Goal: Book appointment/travel/reservation

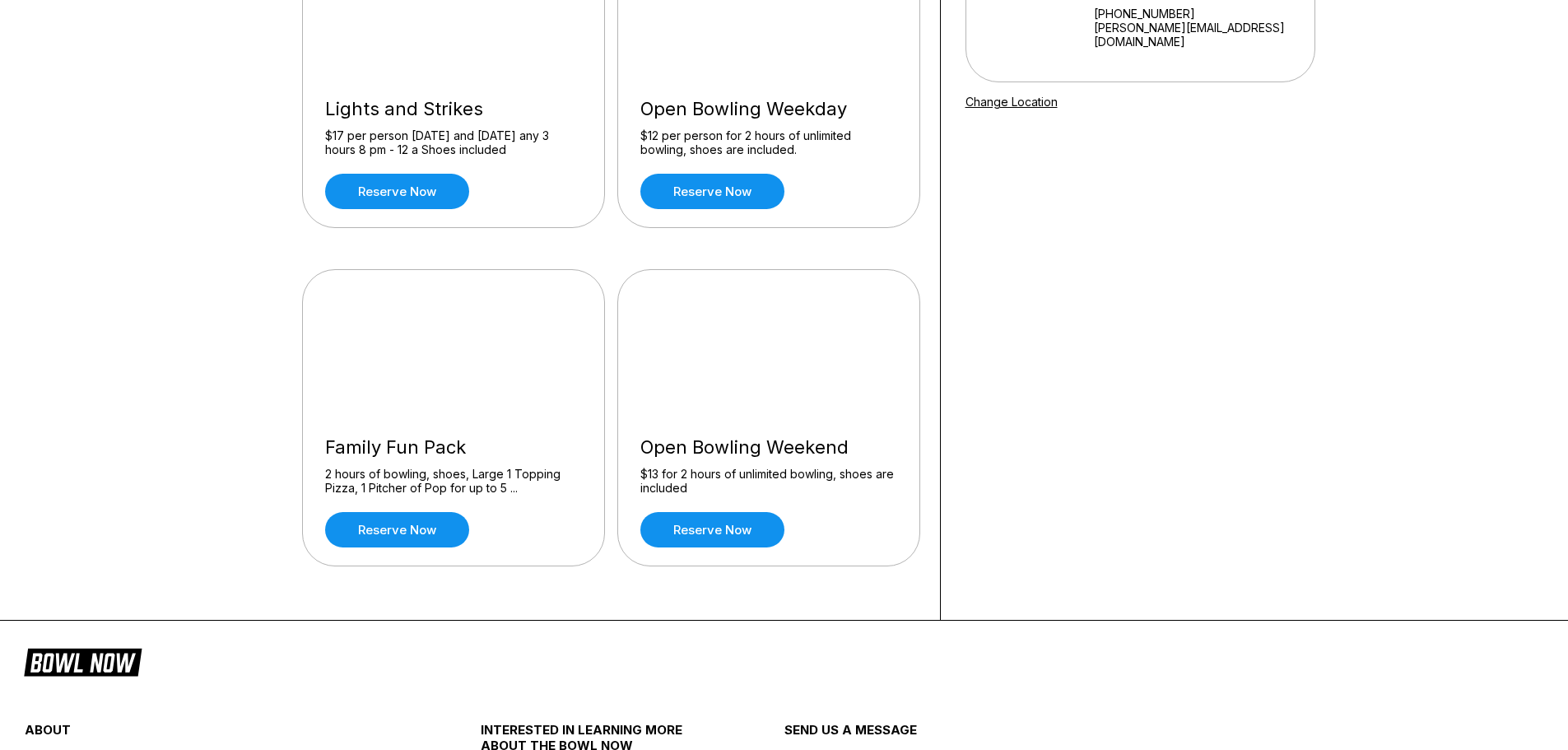
scroll to position [164, 0]
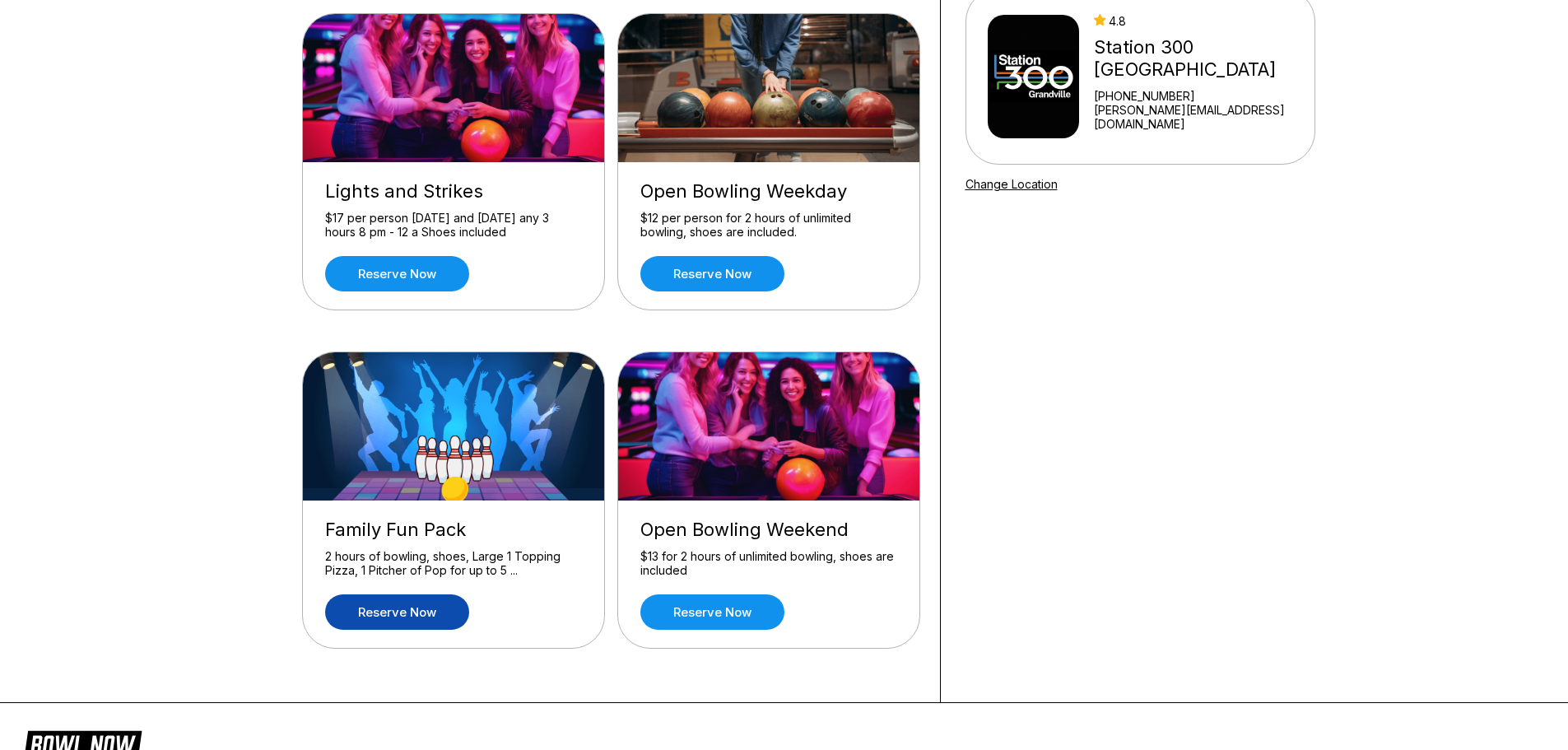
click at [433, 607] on link "Reserve now" at bounding box center [397, 611] width 145 height 35
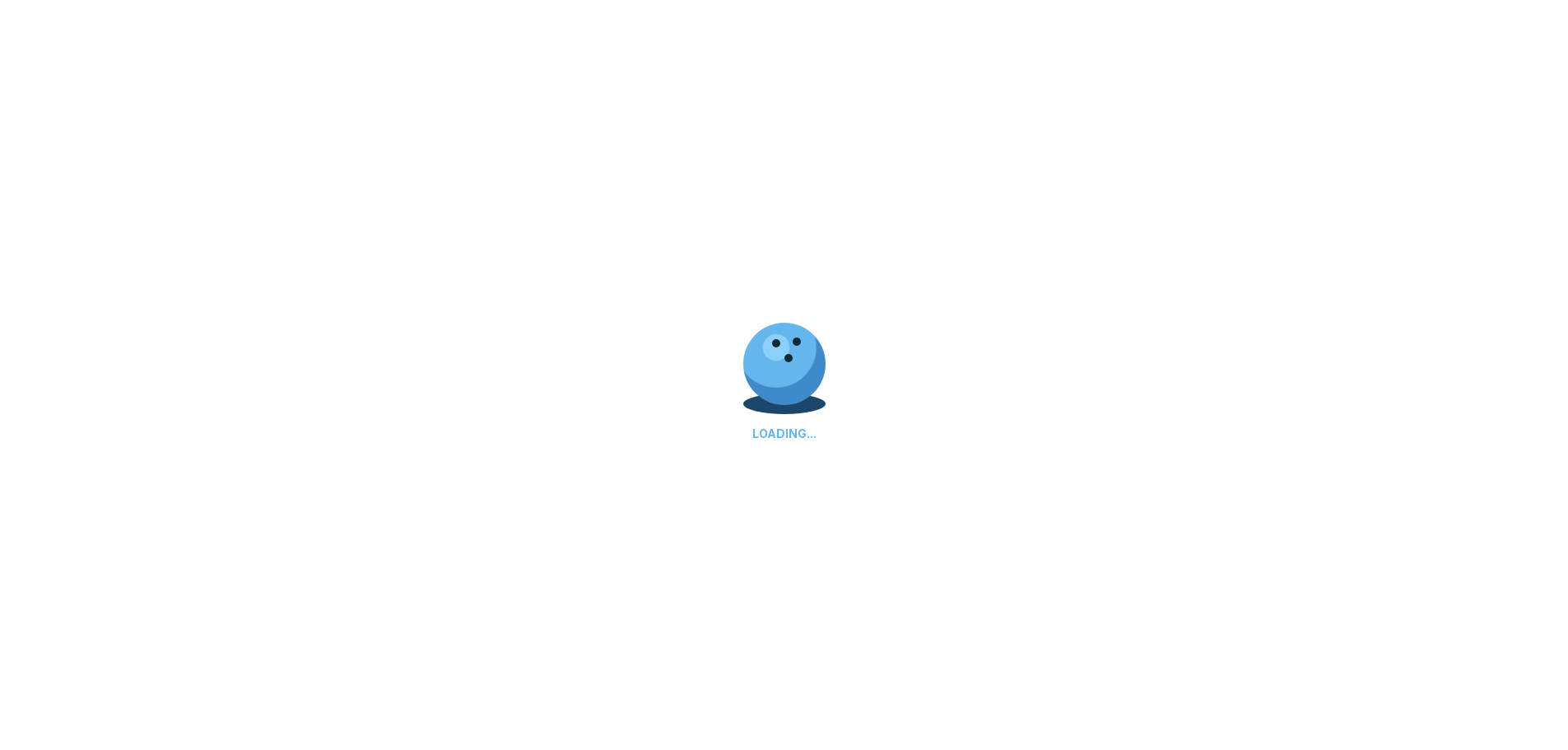
scroll to position [0, 0]
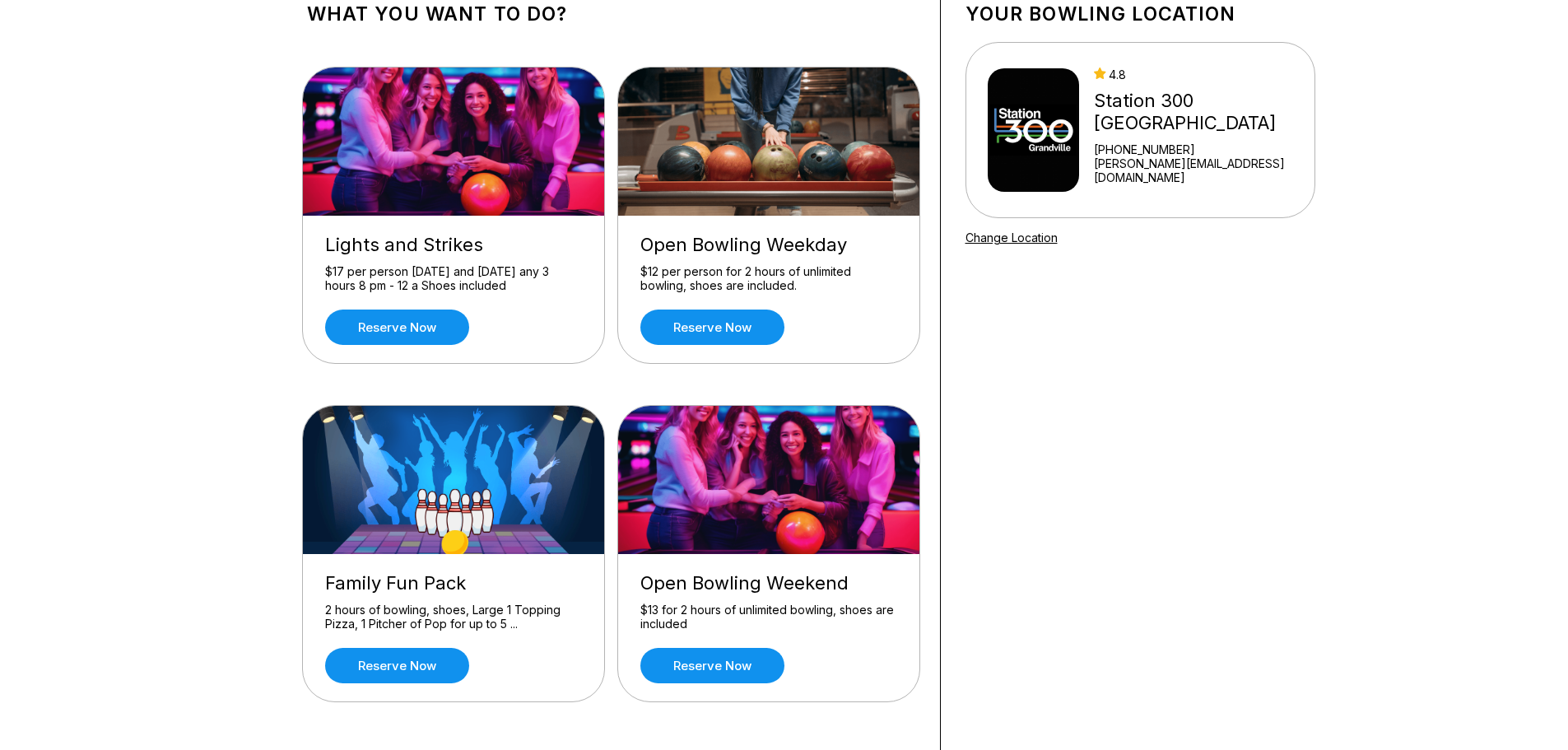
scroll to position [164, 0]
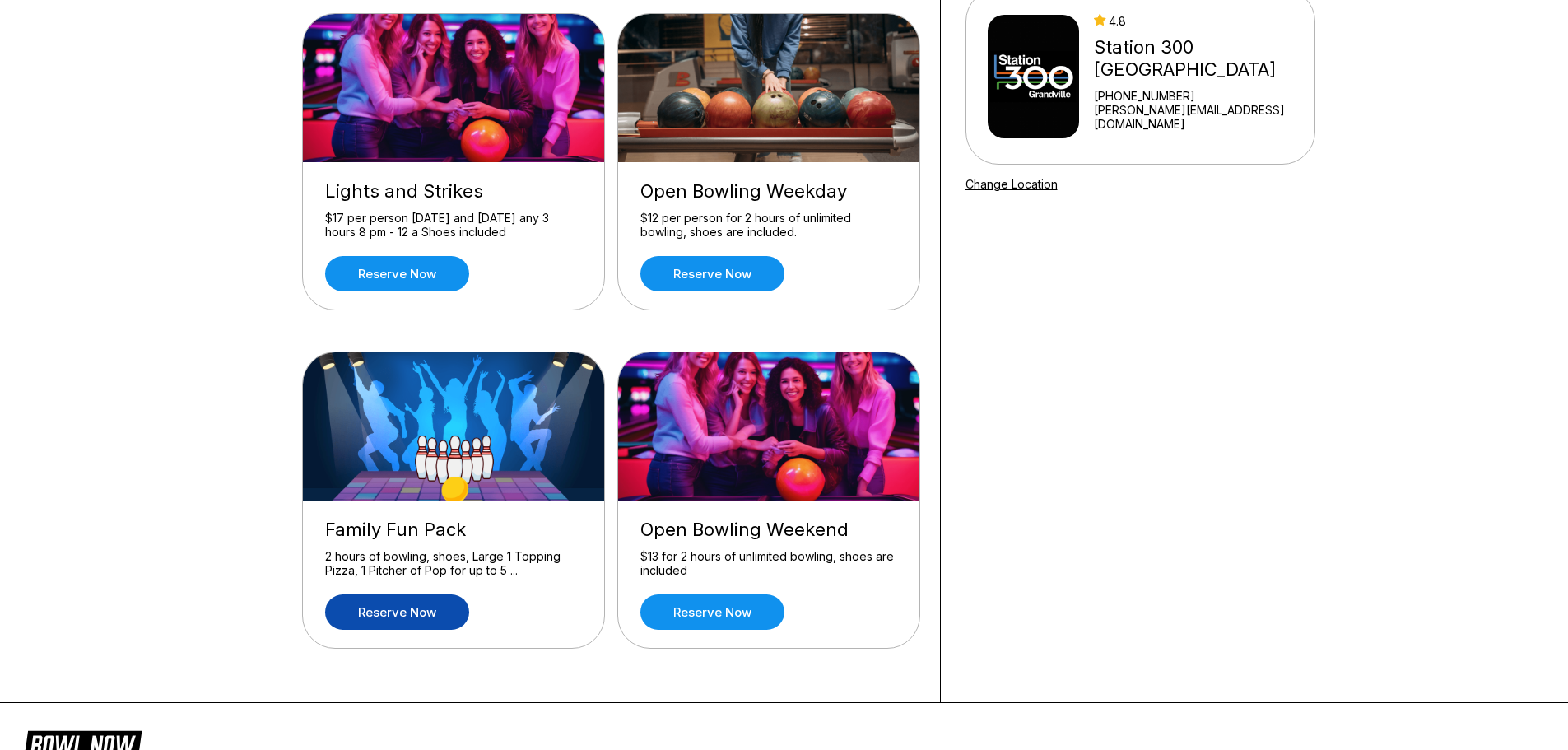
click at [427, 616] on link "Reserve now" at bounding box center [397, 611] width 145 height 35
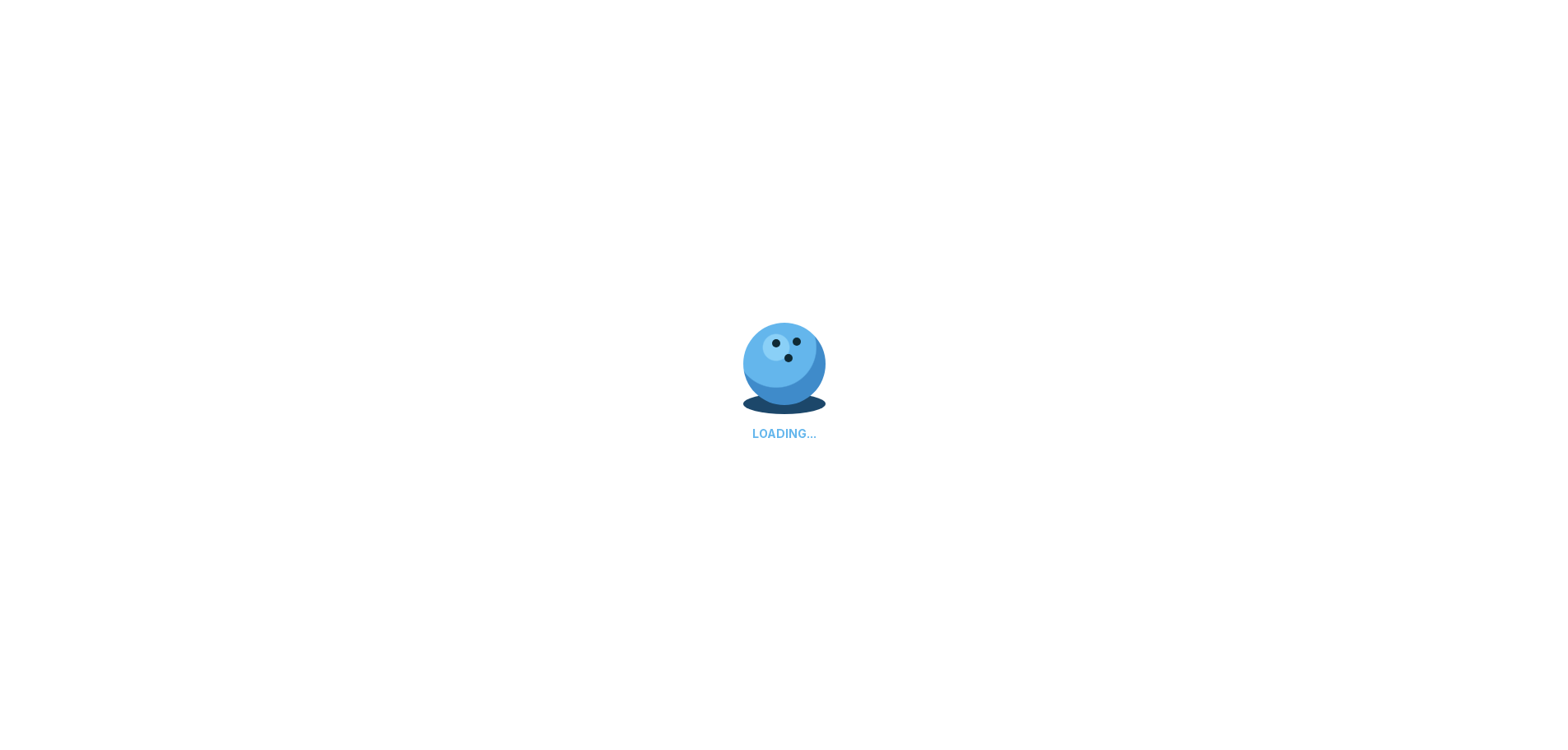
scroll to position [0, 0]
drag, startPoint x: 1083, startPoint y: 369, endPoint x: 1038, endPoint y: 366, distance: 45.1
click at [1073, 368] on div "LOADING..." at bounding box center [784, 375] width 1568 height 750
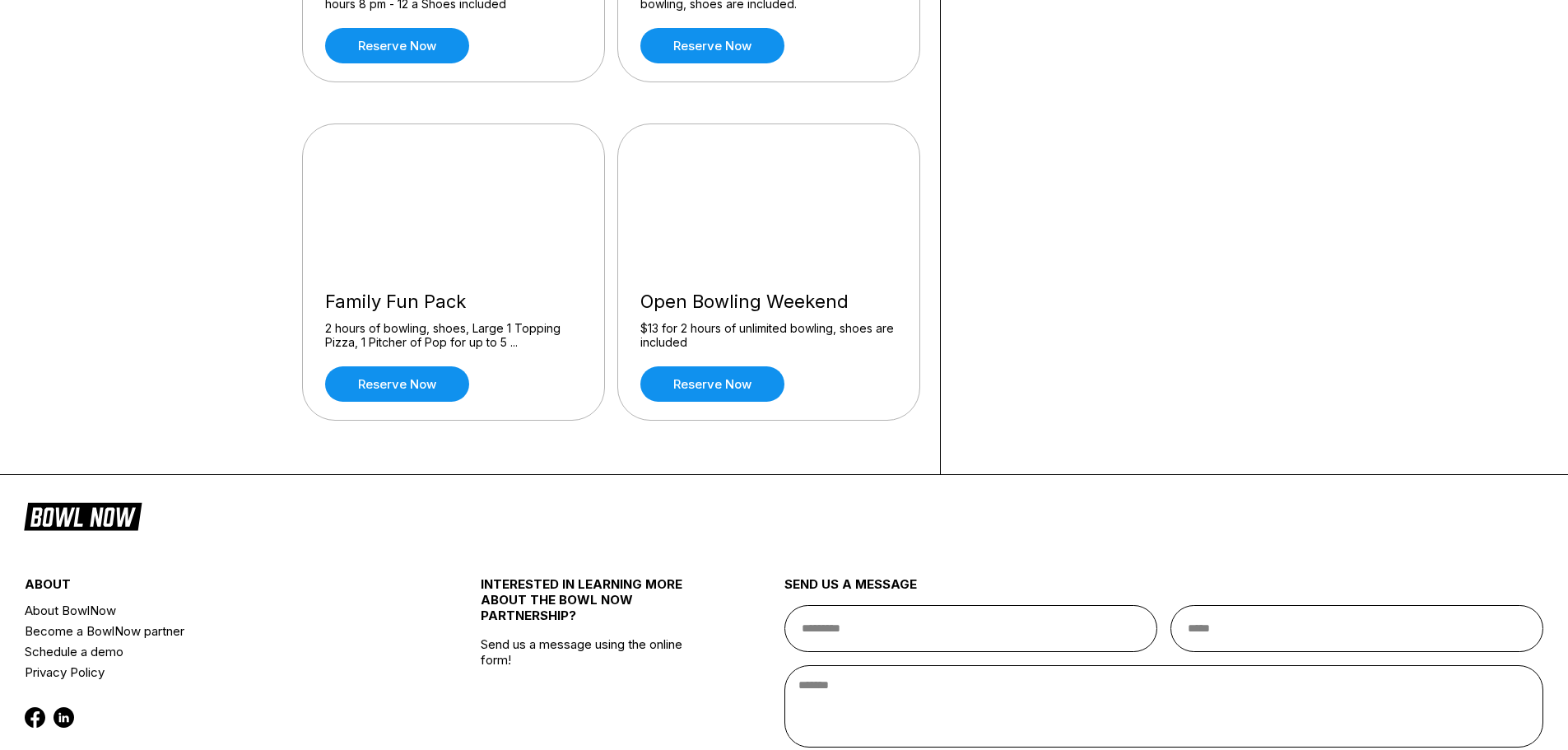
scroll to position [535, 0]
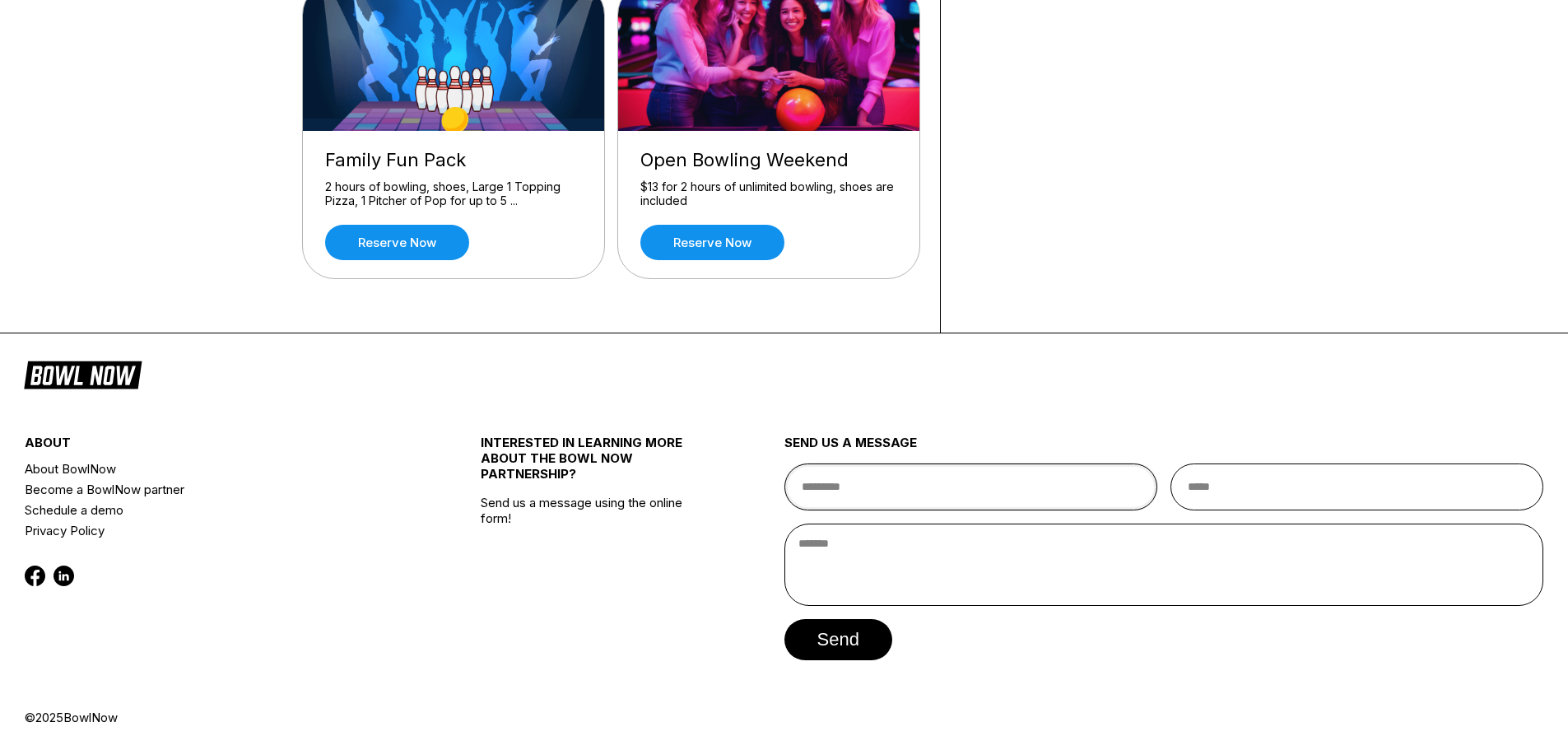
click at [838, 498] on input "text" at bounding box center [971, 487] width 373 height 47
type input "**********"
click at [1287, 480] on input "email" at bounding box center [1356, 487] width 373 height 47
type input "**********"
click at [1184, 585] on textarea at bounding box center [1165, 564] width 760 height 82
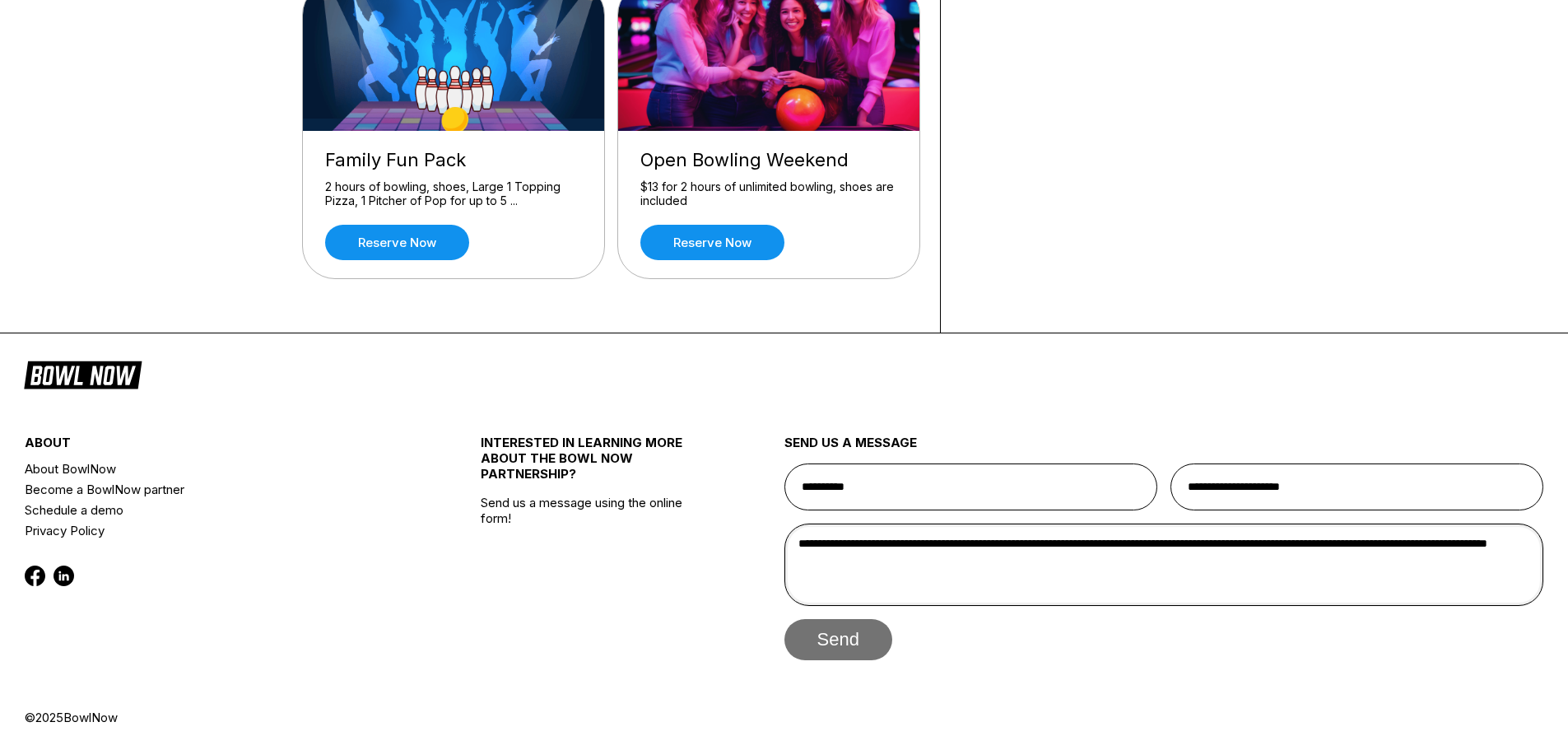
type textarea "**********"
click at [865, 650] on button "send" at bounding box center [839, 639] width 108 height 42
